Goal: Transaction & Acquisition: Purchase product/service

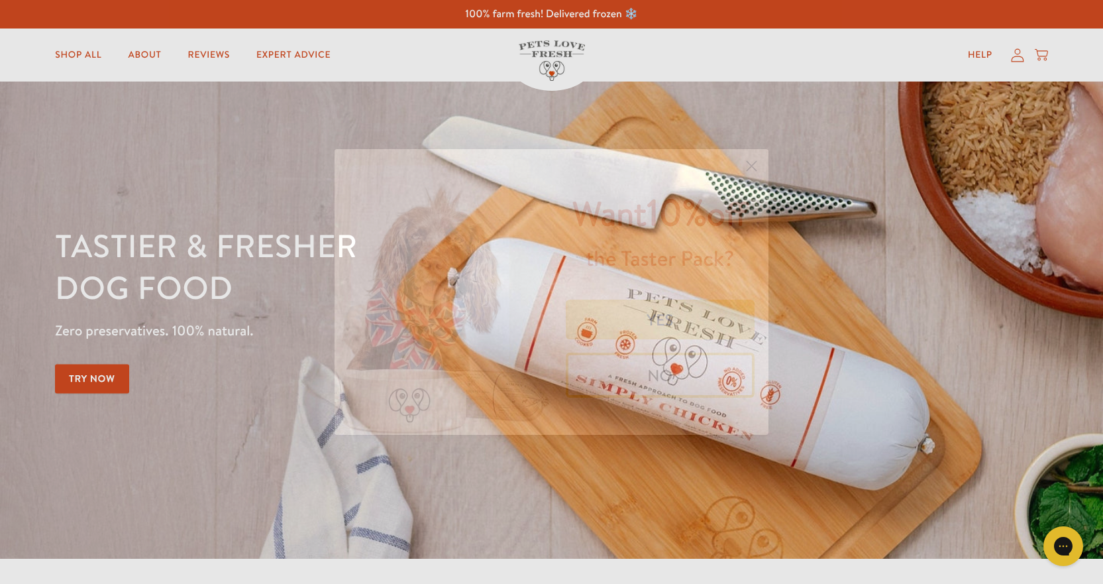
click at [758, 162] on circle "Close dialog" at bounding box center [752, 166] width 22 height 22
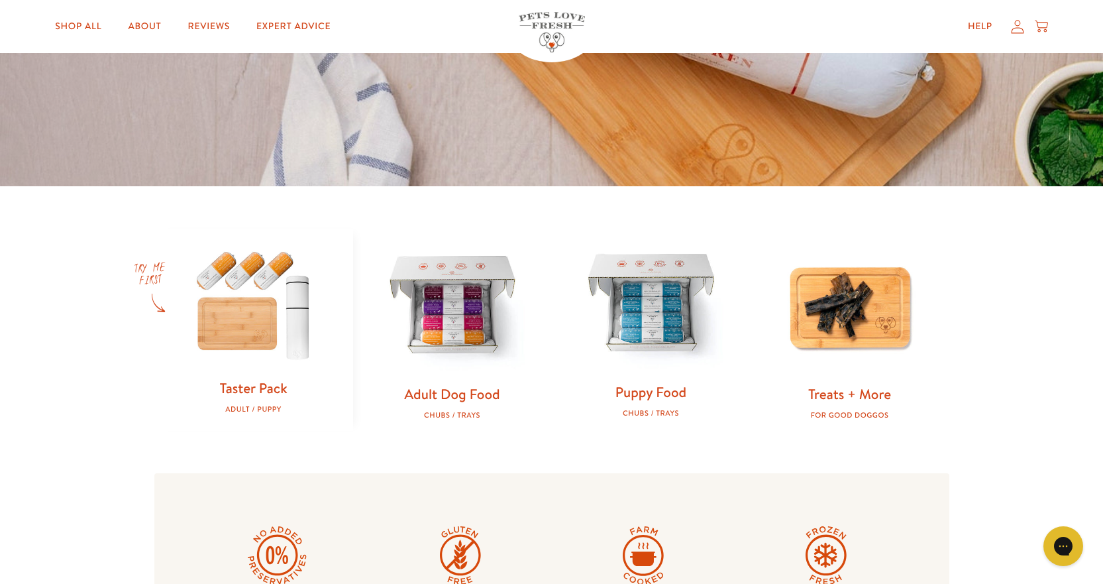
scroll to position [398, 0]
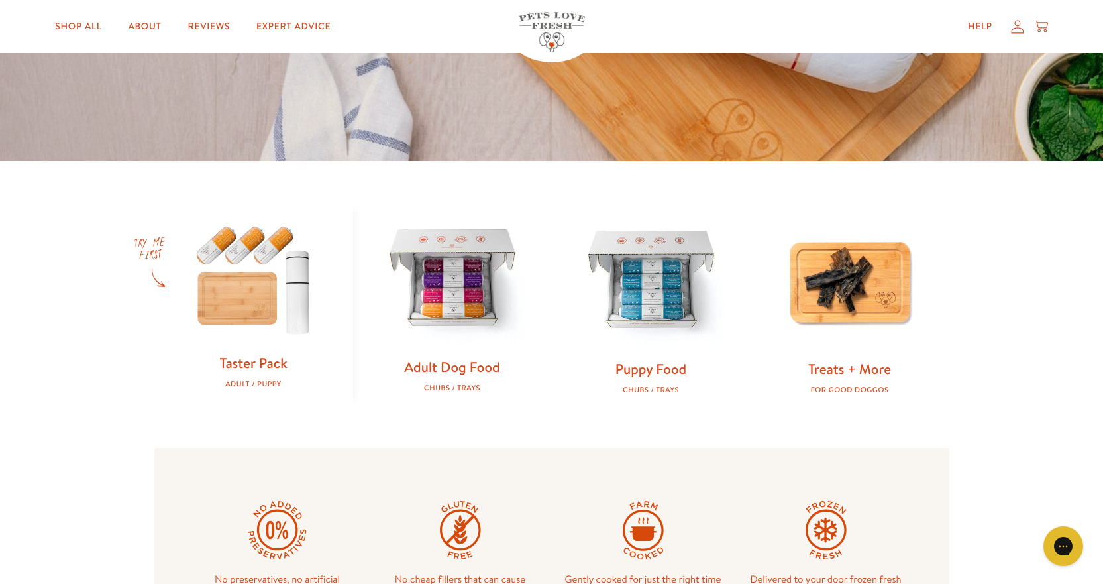
click at [487, 285] on img at bounding box center [452, 279] width 156 height 156
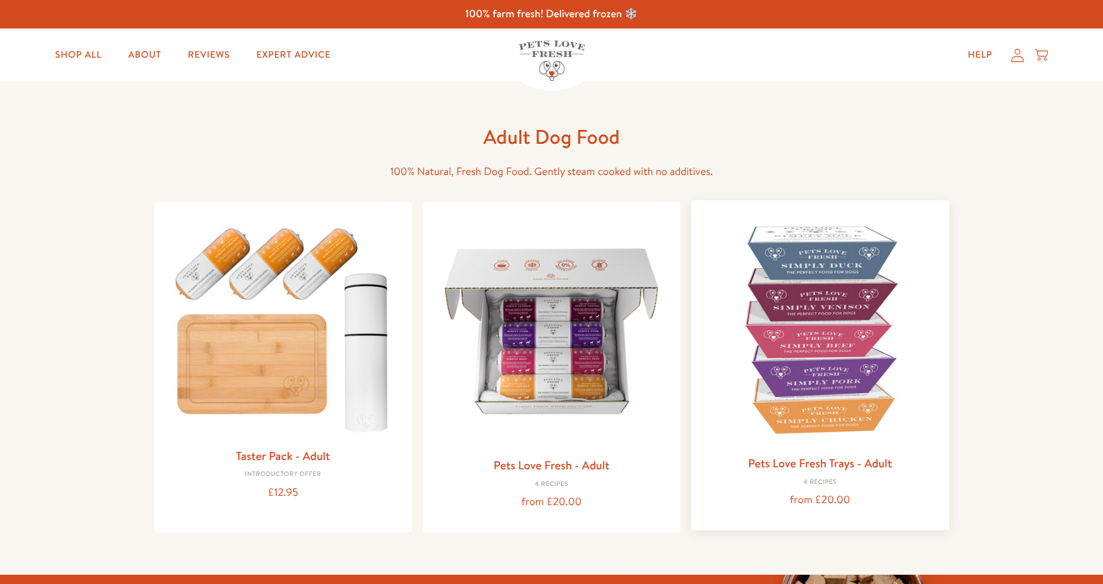
click at [824, 264] on img at bounding box center [820, 329] width 237 height 237
